Goal: Task Accomplishment & Management: Manage account settings

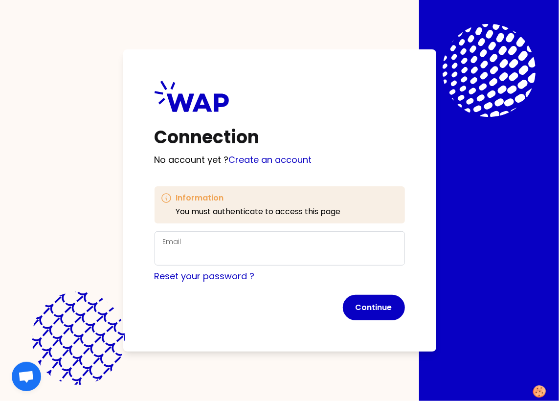
click at [8, 60] on div "Connection No account yet ? Create an account Information You must authenticate…" at bounding box center [279, 200] width 559 height 401
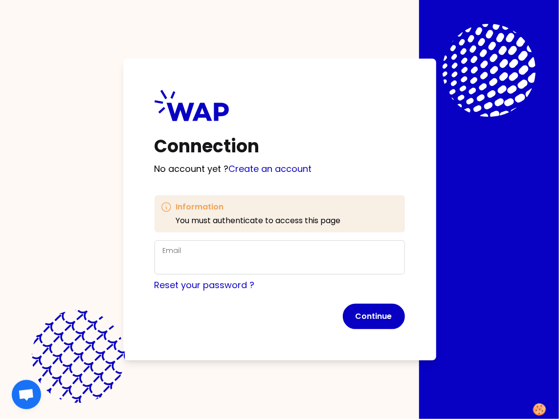
click at [118, 36] on div "Connection No account yet ? Create an account Information You must authenticate…" at bounding box center [279, 209] width 559 height 419
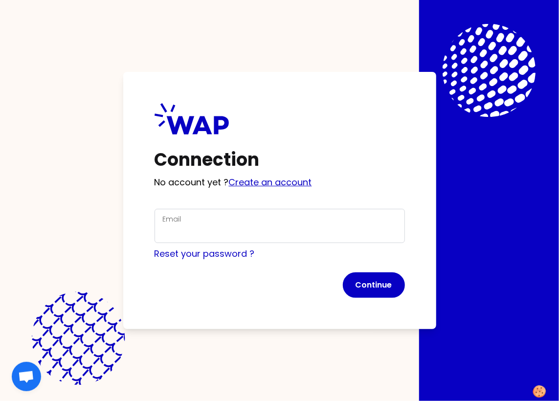
click at [252, 183] on link "Create an account" at bounding box center [270, 182] width 83 height 12
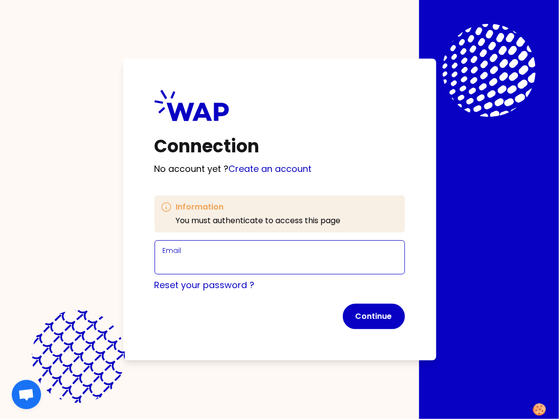
click at [186, 267] on input "Email" at bounding box center [280, 264] width 234 height 14
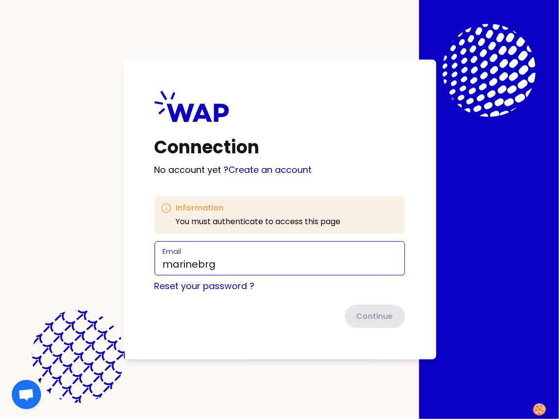
type input "[EMAIL_ADDRESS][DOMAIN_NAME]"
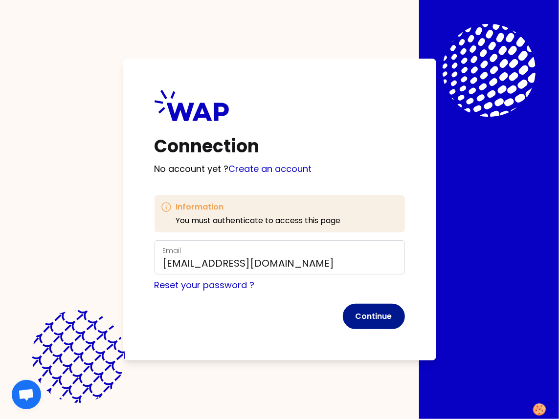
click at [368, 323] on button "Continue" at bounding box center [374, 316] width 62 height 25
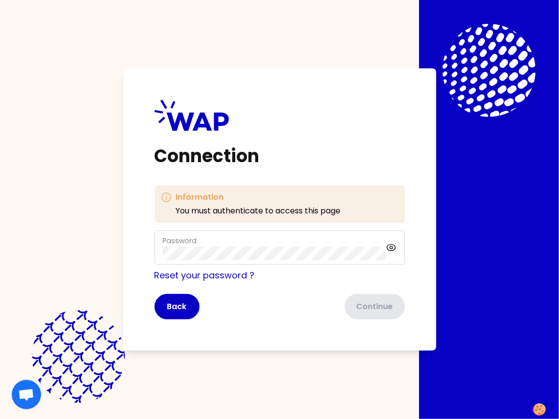
click at [167, 261] on div "Password" at bounding box center [279, 248] width 250 height 34
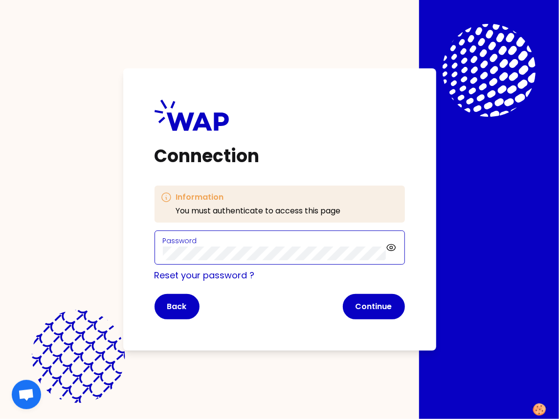
click button "Continue" at bounding box center [374, 306] width 62 height 25
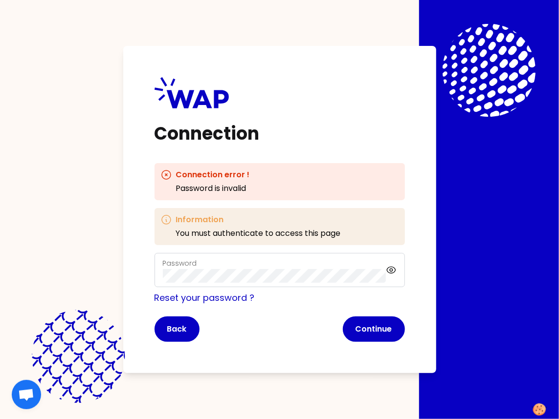
click at [209, 287] on form "Password Reset your password ? Back Continue" at bounding box center [279, 297] width 250 height 89
click at [114, 277] on div "Connection Connection error ! Password is invalid Information You must authenti…" at bounding box center [279, 209] width 559 height 419
click button "Continue" at bounding box center [374, 329] width 62 height 25
click at [378, 324] on button "Continue" at bounding box center [374, 329] width 62 height 25
drag, startPoint x: 236, startPoint y: 256, endPoint x: 162, endPoint y: 255, distance: 73.8
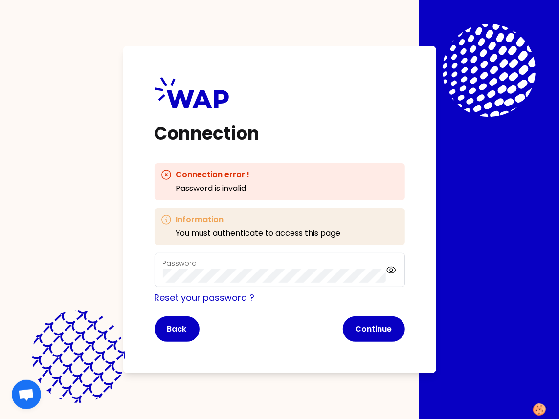
click at [162, 255] on div "Password" at bounding box center [279, 270] width 250 height 34
click at [28, 275] on div "Connection Connection error ! Password is invalid Information You must authenti…" at bounding box center [279, 209] width 559 height 419
click button "Continue" at bounding box center [374, 329] width 62 height 25
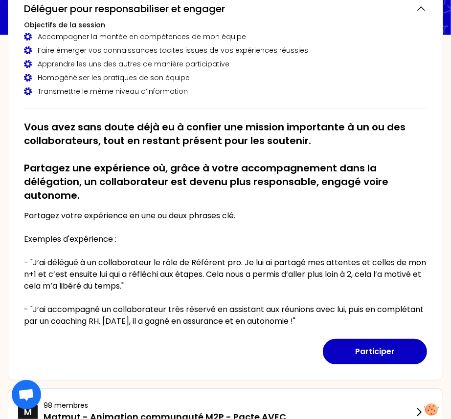
scroll to position [98, 0]
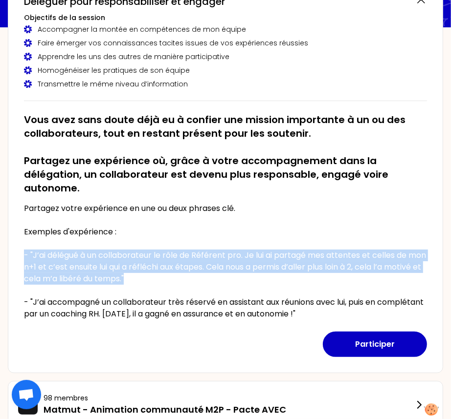
drag, startPoint x: 23, startPoint y: 239, endPoint x: 181, endPoint y: 265, distance: 159.4
click at [181, 265] on p "Partagez votre expérience en une ou deux phrases clé. Exemples d'expérience : -…" at bounding box center [225, 261] width 403 height 117
drag, startPoint x: 376, startPoint y: 302, endPoint x: 8, endPoint y: 286, distance: 367.8
click at [8, 286] on div "mercredi 8 octobre 2025 à 14h00 Déléguer pour responsabiliser et engager Object…" at bounding box center [225, 169] width 435 height 409
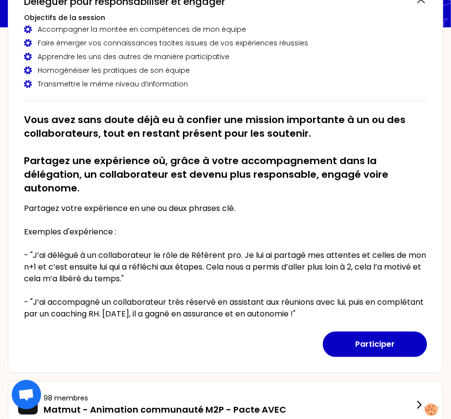
click at [304, 138] on h2 "Vous avez sans doute déjà eu à confier une mission importante à un ou des colla…" at bounding box center [225, 154] width 403 height 82
click at [191, 117] on h2 "Vous avez sans doute déjà eu à confier une mission importante à un ou des colla…" at bounding box center [225, 154] width 403 height 82
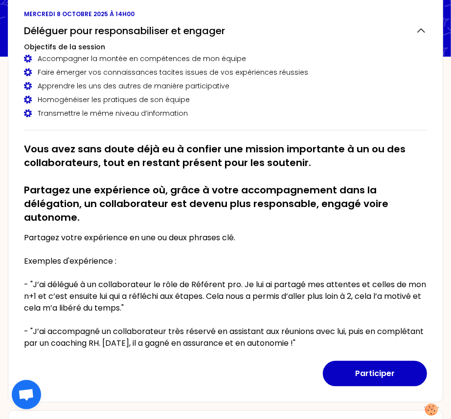
scroll to position [47, 0]
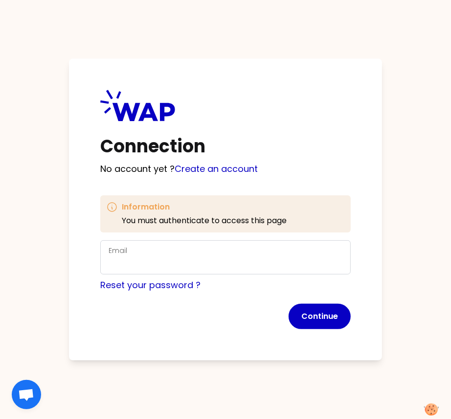
click at [240, 128] on div "Connection No account yet ? Create an account Information You must authenticate…" at bounding box center [225, 210] width 313 height 302
